Goal: Transaction & Acquisition: Purchase product/service

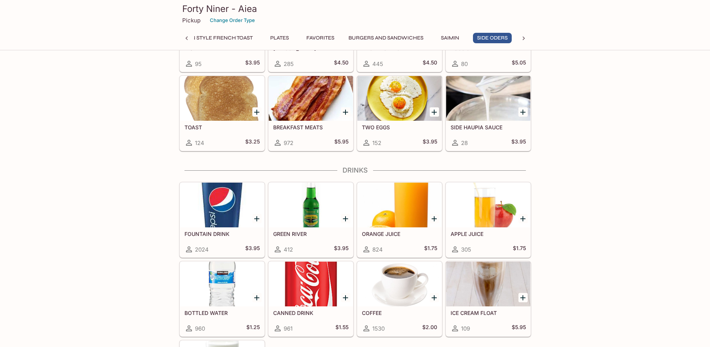
scroll to position [2308, 0]
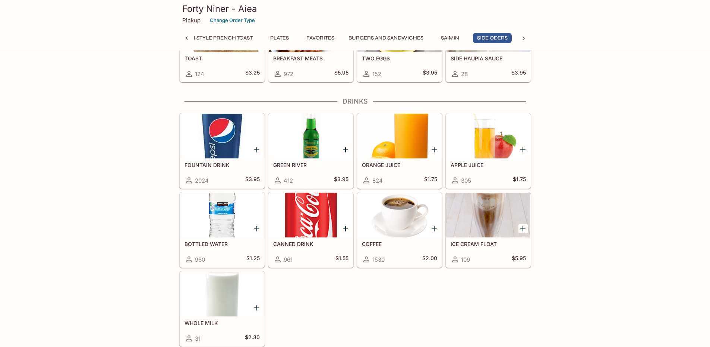
click at [228, 41] on button "Hawaiian Style French Toast" at bounding box center [211, 38] width 92 height 10
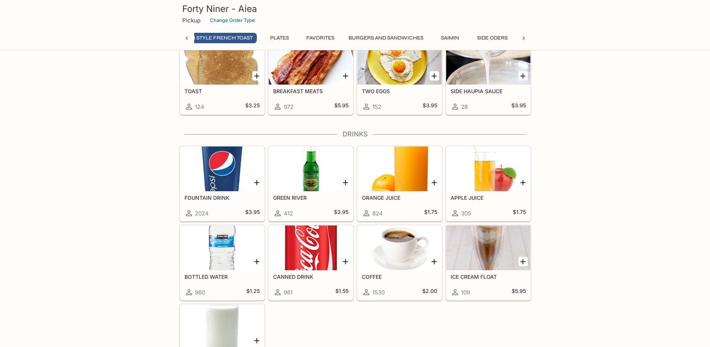
scroll to position [0, 318]
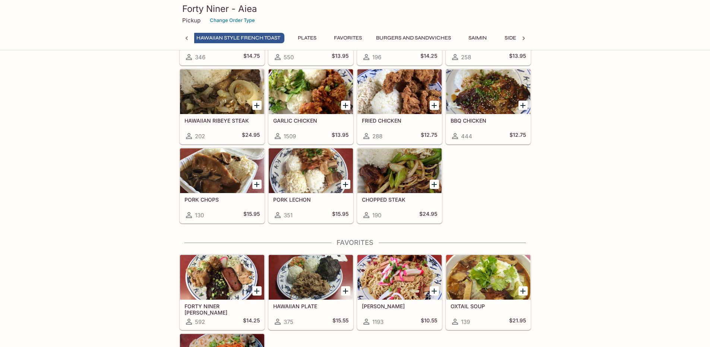
click at [184, 38] on icon at bounding box center [186, 38] width 7 height 7
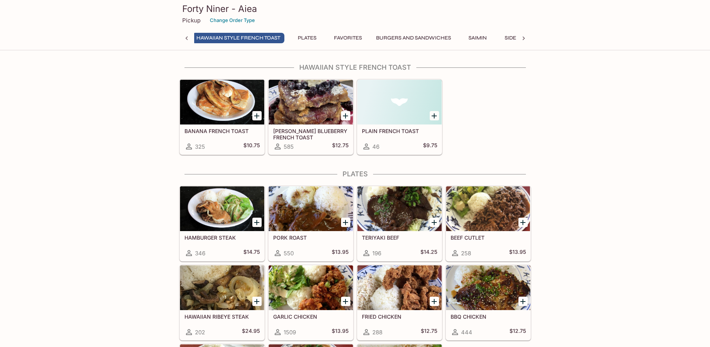
scroll to position [0, 44]
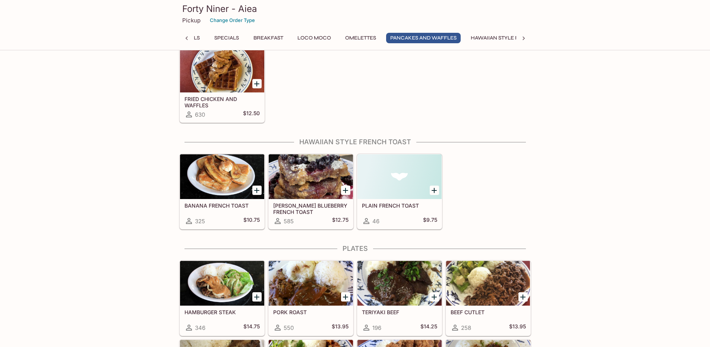
click at [219, 34] on button "Specials" at bounding box center [227, 38] width 34 height 10
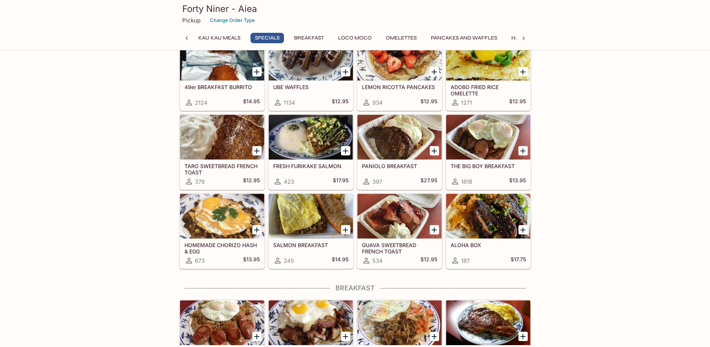
scroll to position [149, 0]
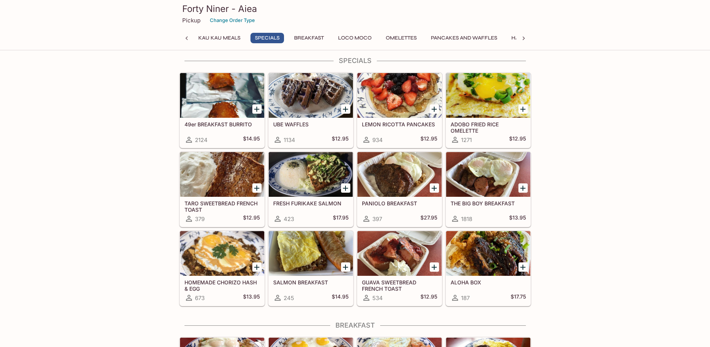
click at [225, 116] on div at bounding box center [222, 95] width 84 height 45
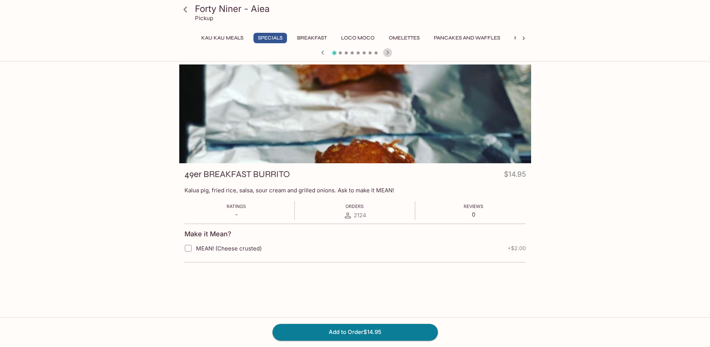
click at [383, 50] on icon "button" at bounding box center [387, 52] width 9 height 9
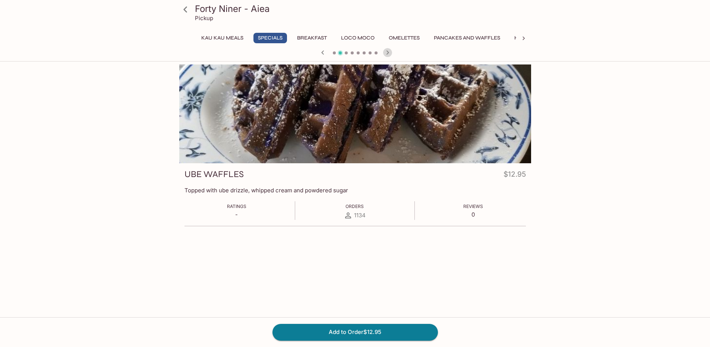
click at [383, 50] on icon "button" at bounding box center [387, 52] width 9 height 9
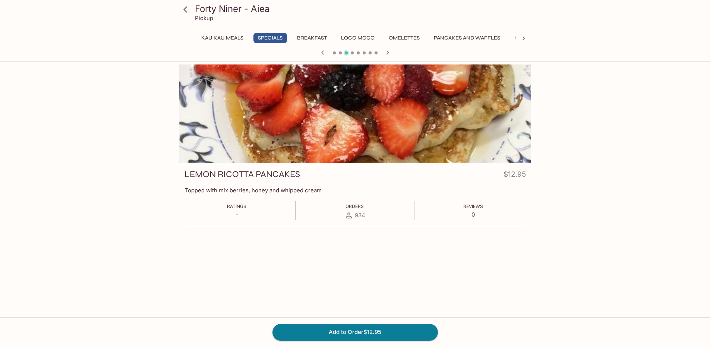
click at [322, 50] on icon "button" at bounding box center [322, 52] width 9 height 9
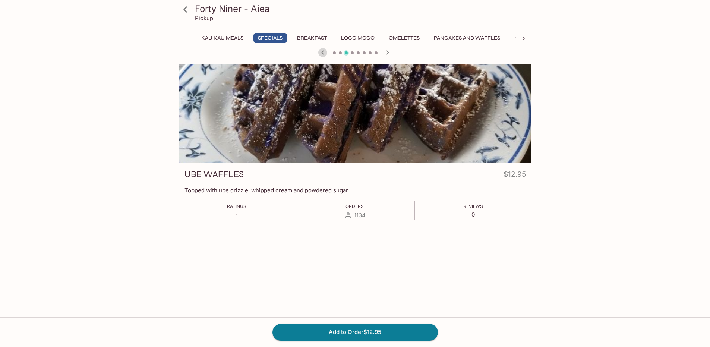
click at [322, 50] on icon "button" at bounding box center [322, 52] width 9 height 9
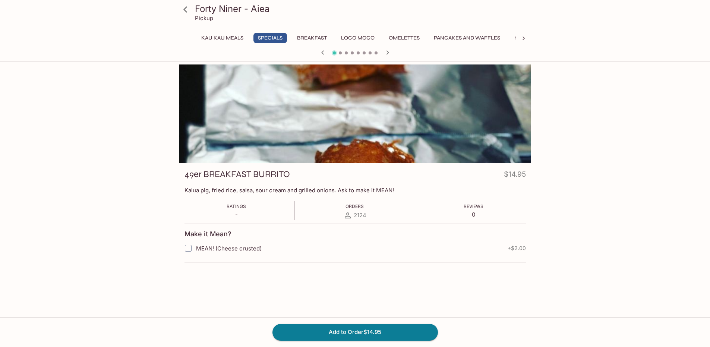
click at [199, 249] on span "MEAN! (Cheese crusted)" at bounding box center [229, 248] width 66 height 7
click at [196, 249] on input "MEAN! (Cheese crusted)" at bounding box center [188, 248] width 15 height 15
click at [199, 249] on span "MEAN! (Cheese crusted)" at bounding box center [229, 248] width 66 height 7
click at [196, 249] on input "MEAN! (Cheese crusted)" at bounding box center [188, 248] width 15 height 15
click at [199, 249] on span "MEAN! (Cheese crusted)" at bounding box center [229, 248] width 66 height 7
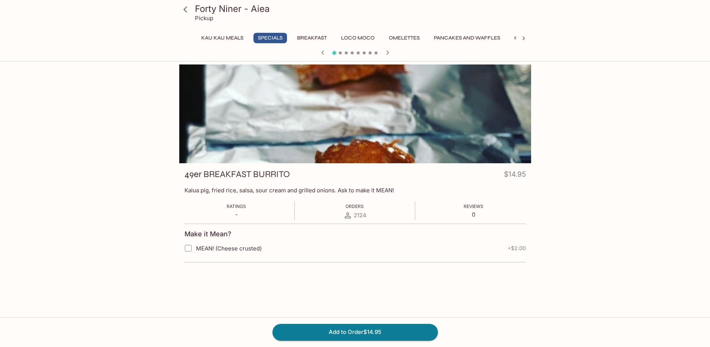
click at [196, 249] on input "MEAN! (Cheese crusted)" at bounding box center [188, 248] width 15 height 15
click at [199, 249] on span "MEAN! (Cheese crusted)" at bounding box center [229, 248] width 66 height 7
click at [196, 249] on input "MEAN! (Cheese crusted)" at bounding box center [188, 248] width 15 height 15
click at [199, 249] on span "MEAN! (Cheese crusted)" at bounding box center [229, 248] width 66 height 7
click at [196, 249] on input "MEAN! (Cheese crusted)" at bounding box center [188, 248] width 15 height 15
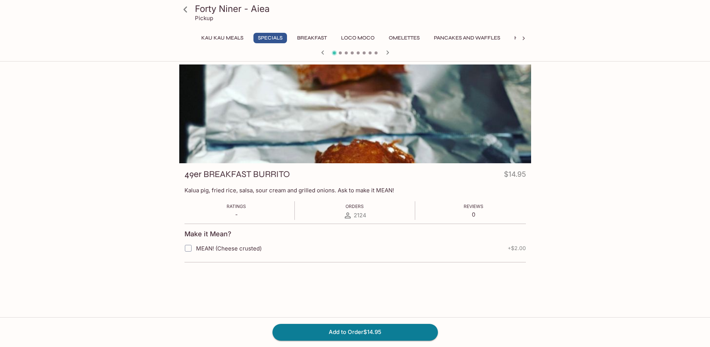
checkbox input "true"
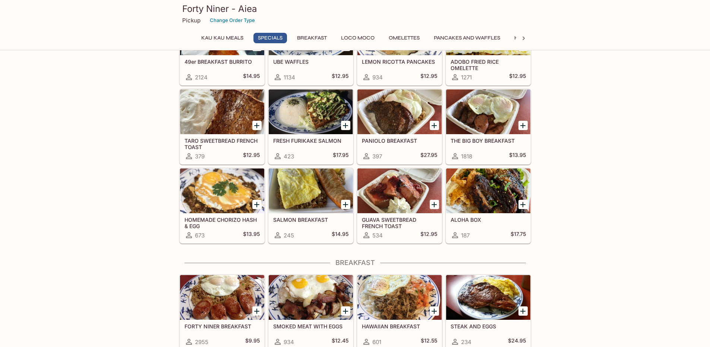
scroll to position [298, 0]
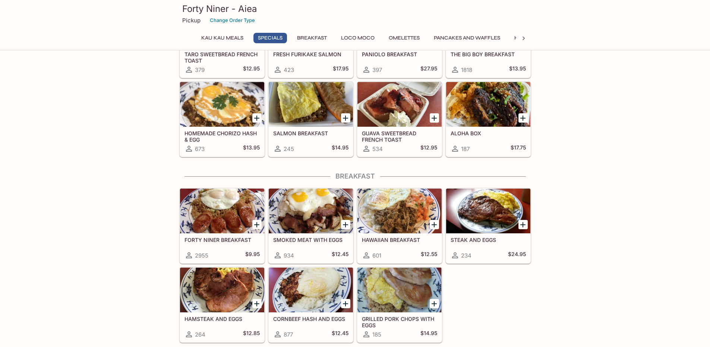
click at [302, 211] on div at bounding box center [311, 211] width 84 height 45
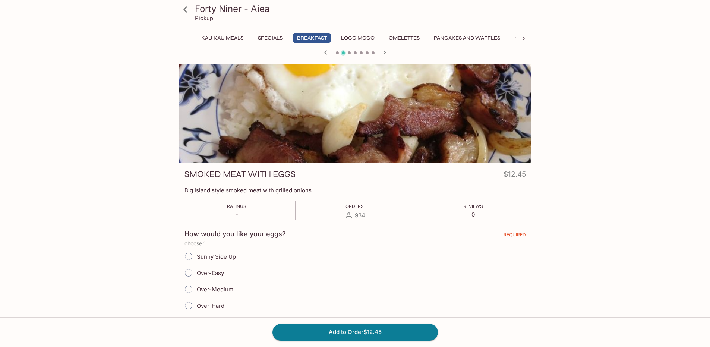
scroll to position [149, 0]
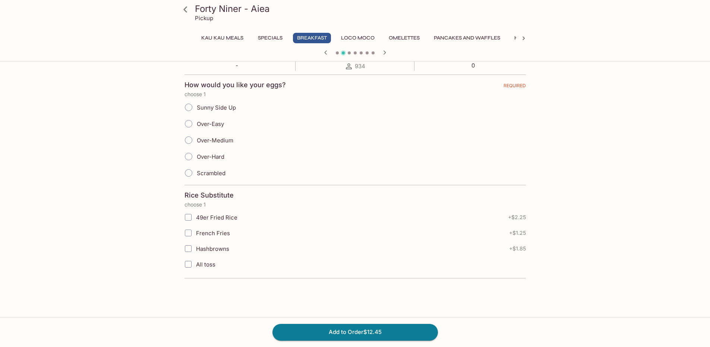
click at [384, 53] on icon "button" at bounding box center [384, 52] width 9 height 9
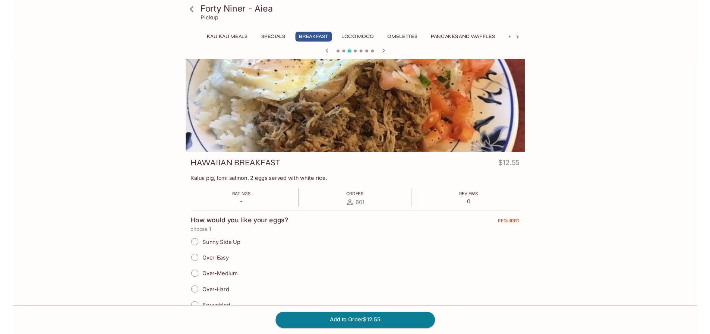
scroll to position [0, 0]
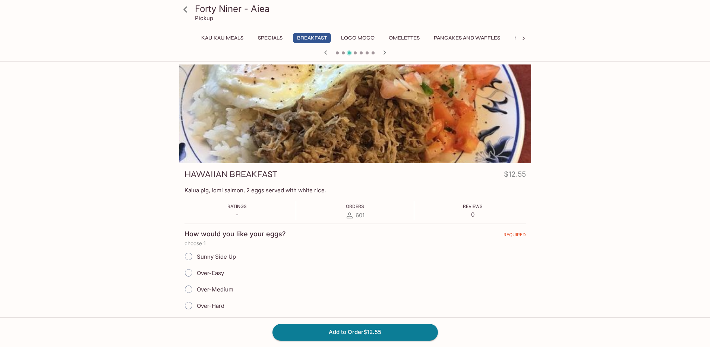
click at [383, 51] on icon "button" at bounding box center [384, 52] width 3 height 4
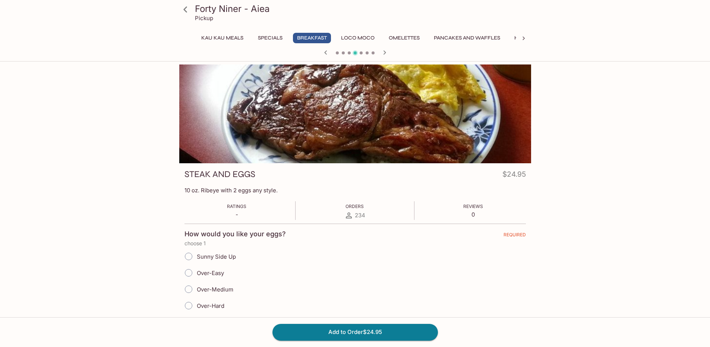
click at [383, 51] on icon "button" at bounding box center [384, 52] width 3 height 4
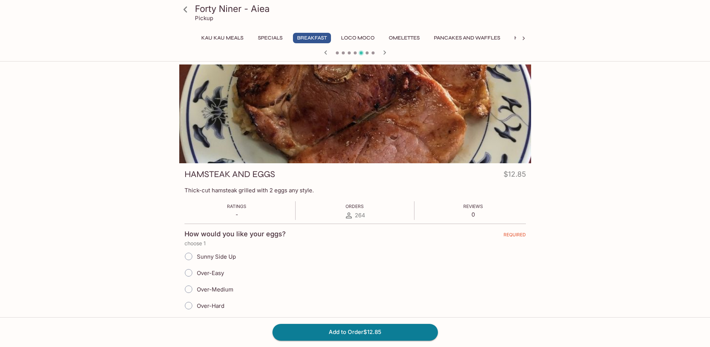
click at [383, 53] on icon "button" at bounding box center [384, 52] width 9 height 9
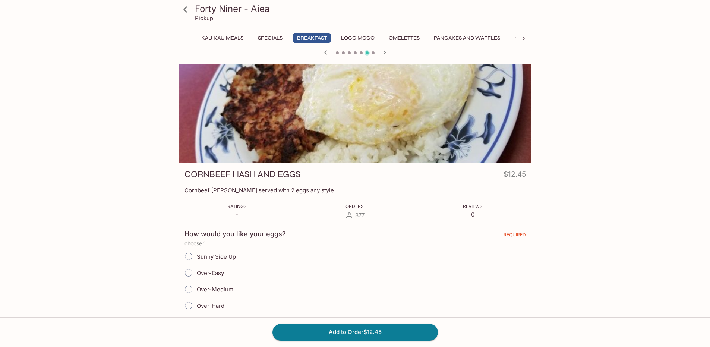
click at [382, 52] on icon "button" at bounding box center [384, 52] width 9 height 9
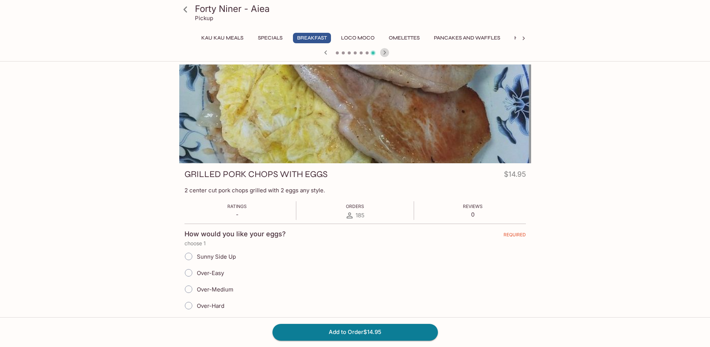
click at [382, 52] on icon "button" at bounding box center [384, 52] width 9 height 9
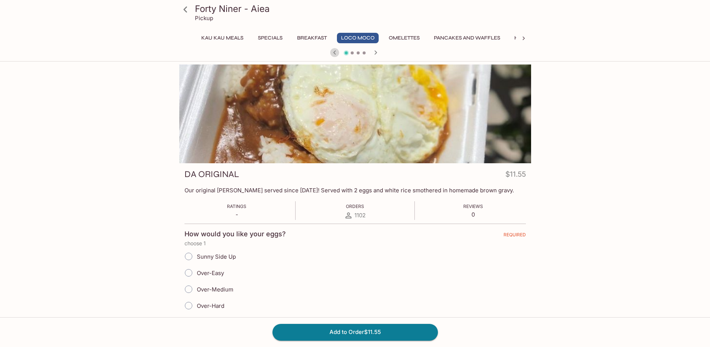
click at [332, 51] on icon "button" at bounding box center [334, 52] width 9 height 9
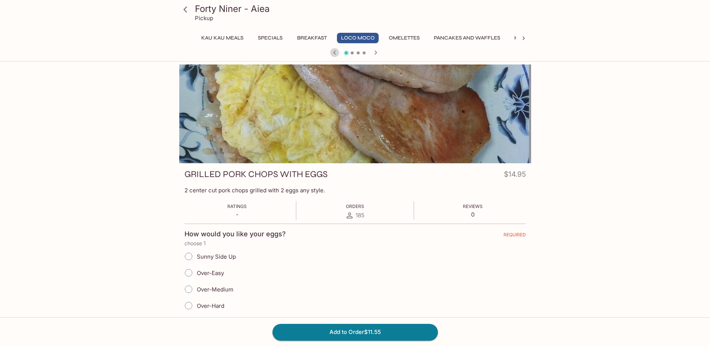
click at [330, 51] on icon "button" at bounding box center [334, 52] width 9 height 9
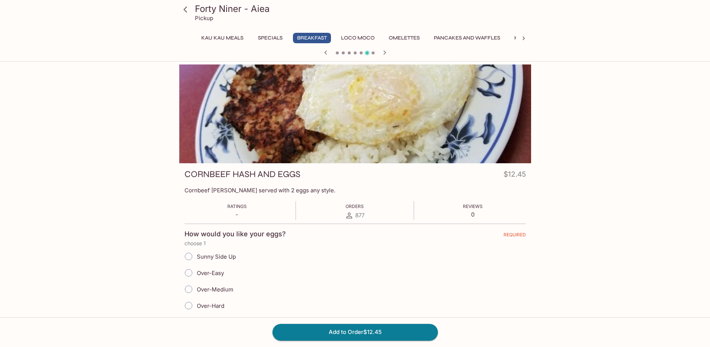
click at [332, 51] on div at bounding box center [355, 53] width 358 height 11
click at [326, 50] on icon "button" at bounding box center [325, 52] width 9 height 9
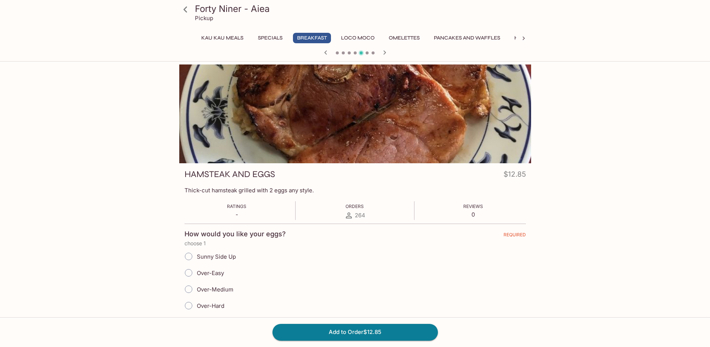
click at [224, 37] on button "Kau Kau Meals" at bounding box center [222, 38] width 50 height 10
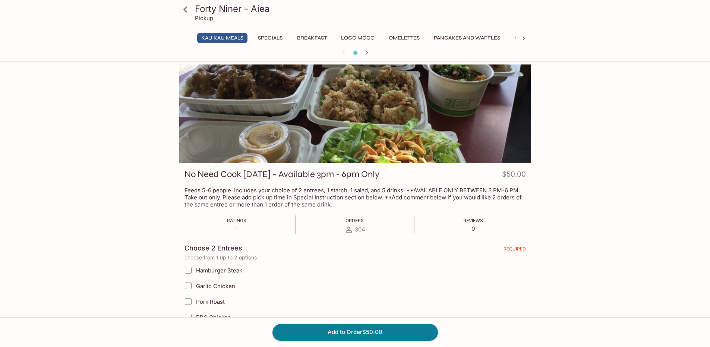
click at [271, 35] on button "Specials" at bounding box center [270, 38] width 34 height 10
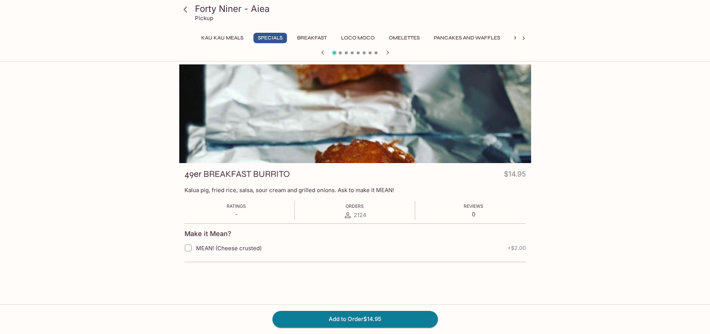
click at [234, 257] on form "Make it Mean? MEAN! (Cheese crusted) + $2.00" at bounding box center [354, 243] width 341 height 39
click at [234, 255] on label "MEAN! (Cheese crusted)" at bounding box center [308, 248] width 256 height 16
click at [196, 255] on input "MEAN! (Cheese crusted)" at bounding box center [188, 248] width 15 height 15
checkbox input "true"
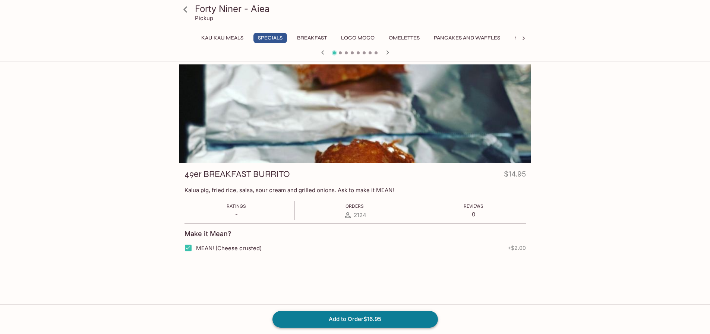
click at [382, 318] on button "Add to Order $16.95" at bounding box center [354, 319] width 165 height 16
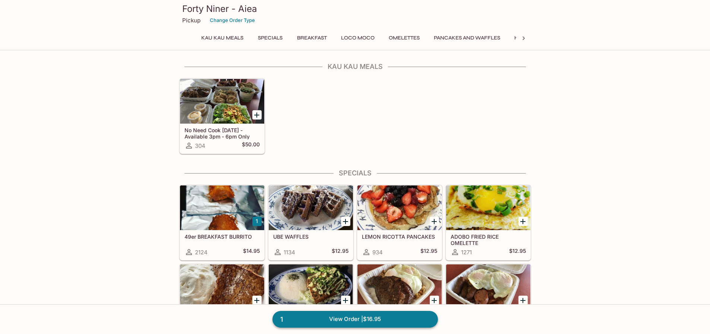
click at [332, 325] on link "1 View Order | $16.95" at bounding box center [354, 319] width 165 height 16
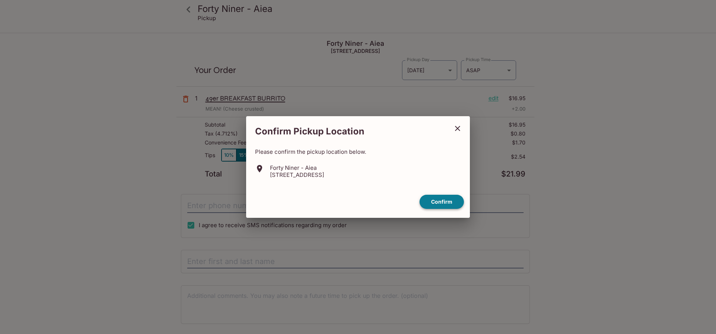
click at [445, 199] on button "Confirm" at bounding box center [441, 202] width 44 height 15
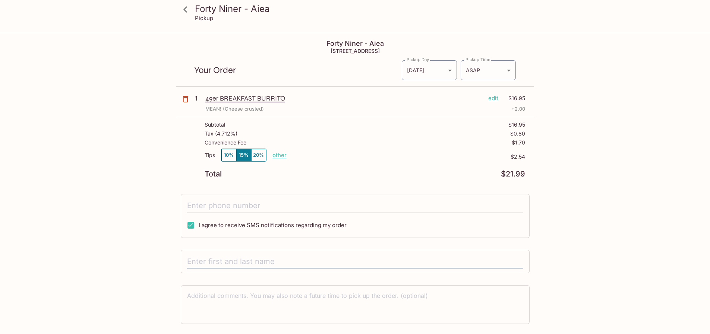
click at [234, 203] on input "tel" at bounding box center [355, 206] width 336 height 14
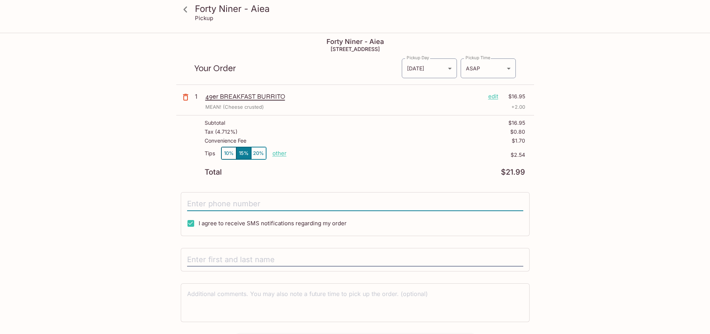
scroll to position [34, 0]
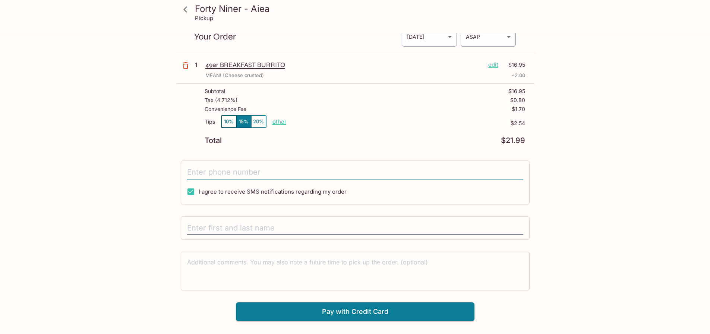
click at [193, 197] on input "I agree to receive SMS notifications regarding my order" at bounding box center [190, 191] width 15 height 15
checkbox input "false"
click at [196, 177] on input "tel" at bounding box center [355, 172] width 336 height 14
type input "[PHONE_NUMBER]"
click at [221, 228] on input "text" at bounding box center [355, 228] width 336 height 14
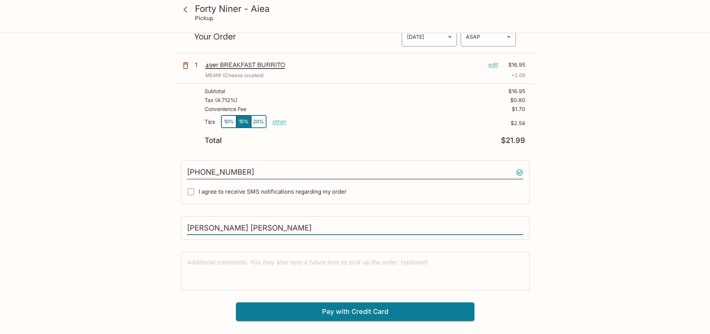
type input "[PERSON_NAME] [PERSON_NAME]"
click at [185, 192] on input "I agree to receive SMS notifications regarding my order" at bounding box center [190, 191] width 15 height 15
drag, startPoint x: 361, startPoint y: 319, endPoint x: 853, endPoint y: 135, distance: 525.0
click at [710, 0] on html "Forty Niner - Aiea Pickup Forty Niner - Aiea 98-[STREET_ADDRESS] Your Order Pic…" at bounding box center [355, 133] width 710 height 334
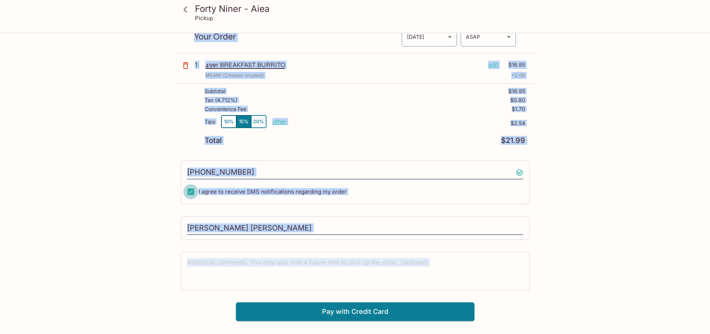
click at [192, 191] on input "I agree to receive SMS notifications regarding my order" at bounding box center [190, 191] width 15 height 15
checkbox input "false"
click at [144, 203] on div "Forty Niner - Aiea Pickup Forty Niner - Aiea 98-[STREET_ADDRESS] Your Order Pic…" at bounding box center [355, 160] width 477 height 321
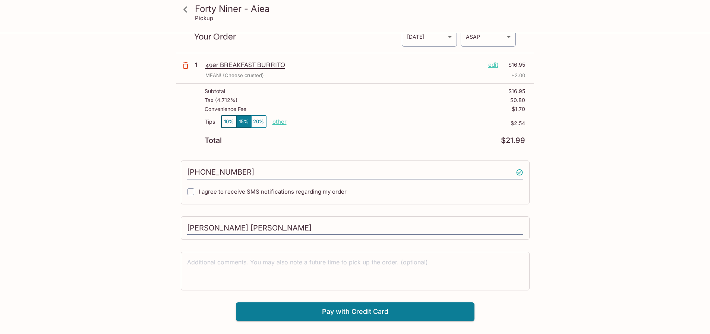
click at [262, 300] on div "Forty Niner - Aiea [STREET_ADDRESS] Your Order Pickup Day [DATE] [DATE] Pickup …" at bounding box center [355, 160] width 358 height 321
click at [267, 303] on div "Forty Niner - Aiea [STREET_ADDRESS] Your Order Pickup Day [DATE] [DATE] Pickup …" at bounding box center [355, 160] width 358 height 321
click at [269, 304] on button "Pay with Credit Card" at bounding box center [355, 312] width 239 height 19
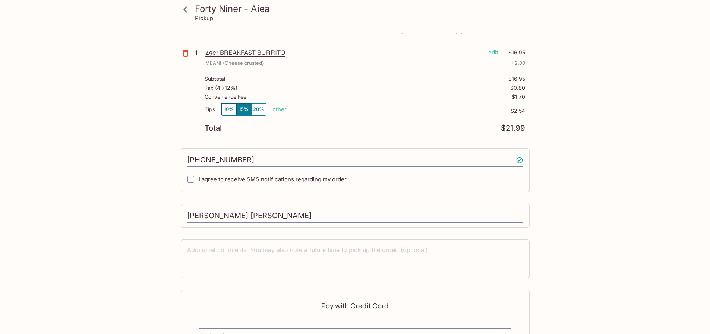
scroll to position [132, 0]
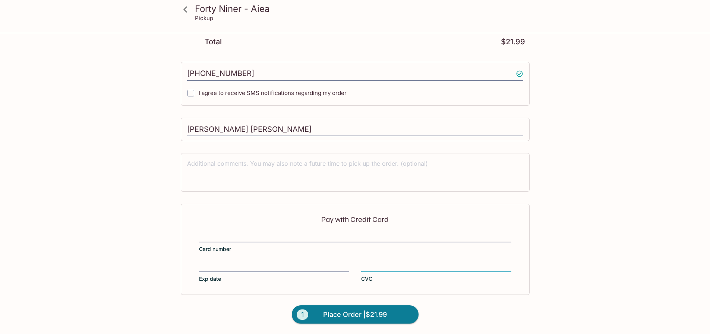
click at [344, 212] on div "Pay with Credit Card Card number Exp date CVC" at bounding box center [355, 249] width 349 height 91
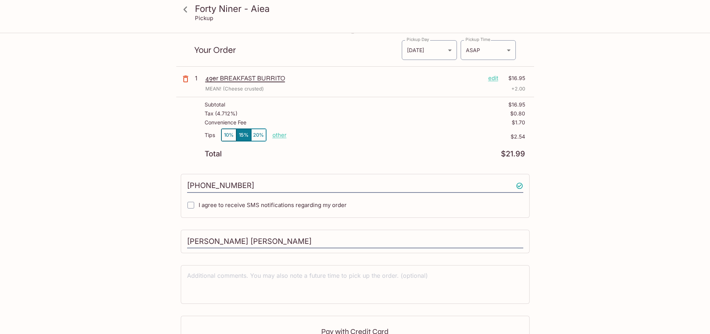
scroll to position [0, 0]
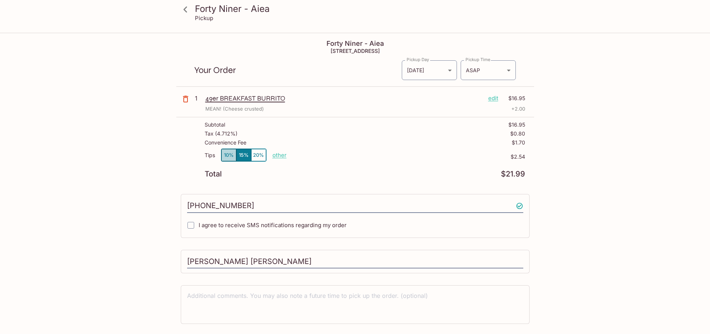
click at [231, 152] on button "10%" at bounding box center [228, 155] width 15 height 12
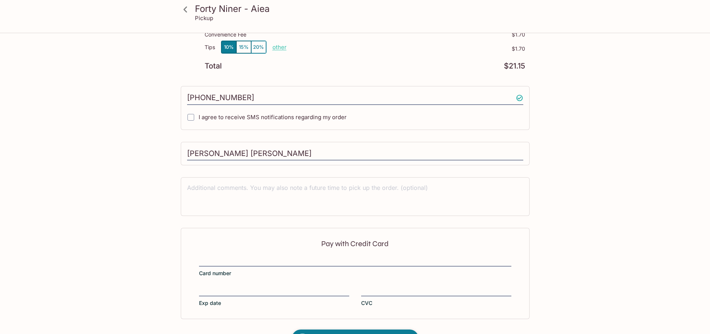
scroll to position [132, 0]
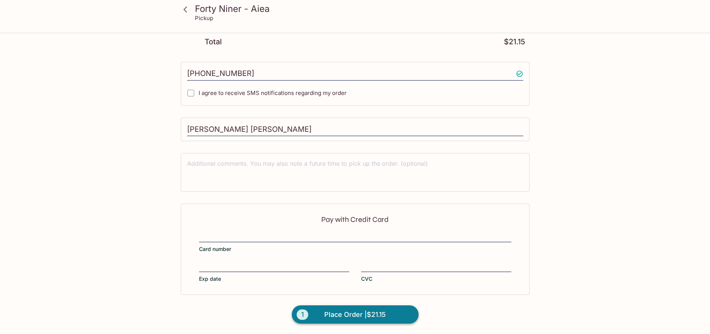
click at [321, 314] on button "1 Place Order | $21.15" at bounding box center [355, 315] width 127 height 19
